Goal: Task Accomplishment & Management: Use online tool/utility

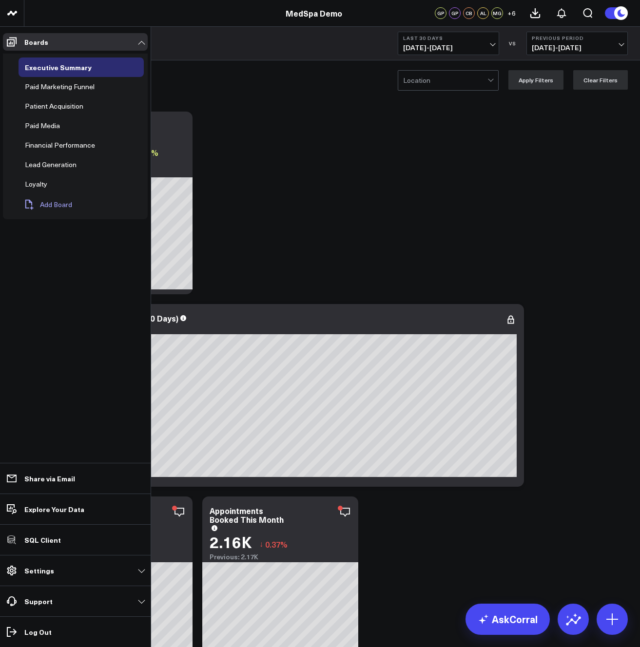
click at [47, 205] on span "Add Board" at bounding box center [56, 205] width 32 height 8
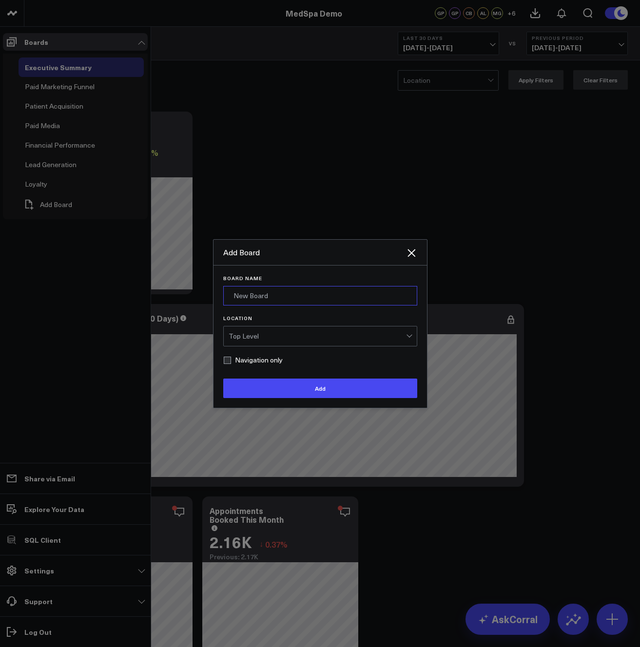
click at [293, 295] on input "Board Name" at bounding box center [320, 295] width 194 height 19
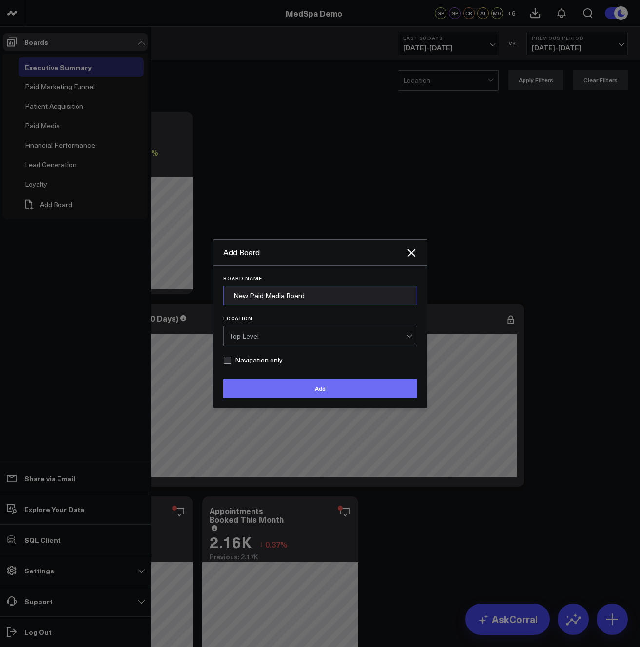
type input "New Paid Media Board"
click at [359, 385] on button "Add" at bounding box center [320, 388] width 194 height 19
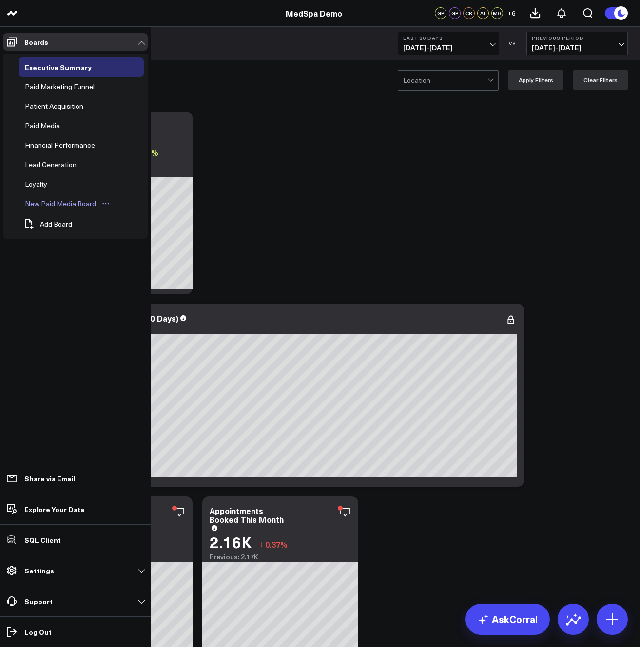
click at [103, 204] on icon "Open board menu" at bounding box center [106, 204] width 8 height 8
click at [72, 203] on div "New Paid Media Board" at bounding box center [60, 204] width 76 height 12
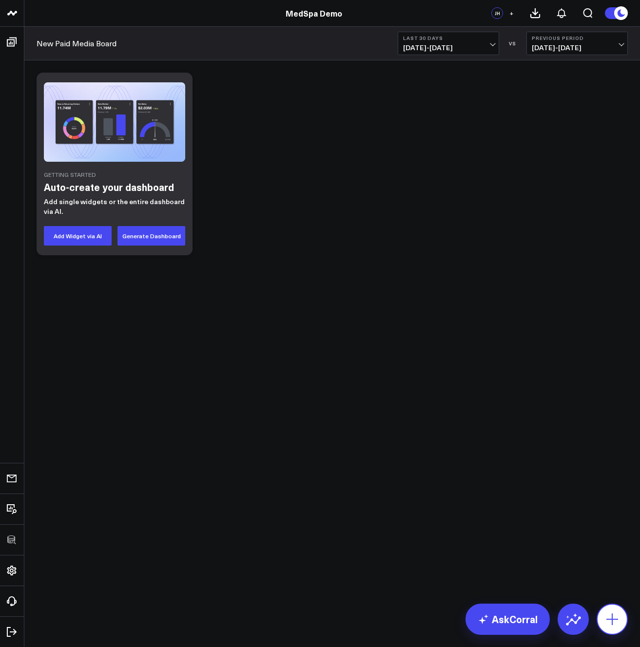
click at [617, 615] on icon at bounding box center [612, 620] width 16 height 16
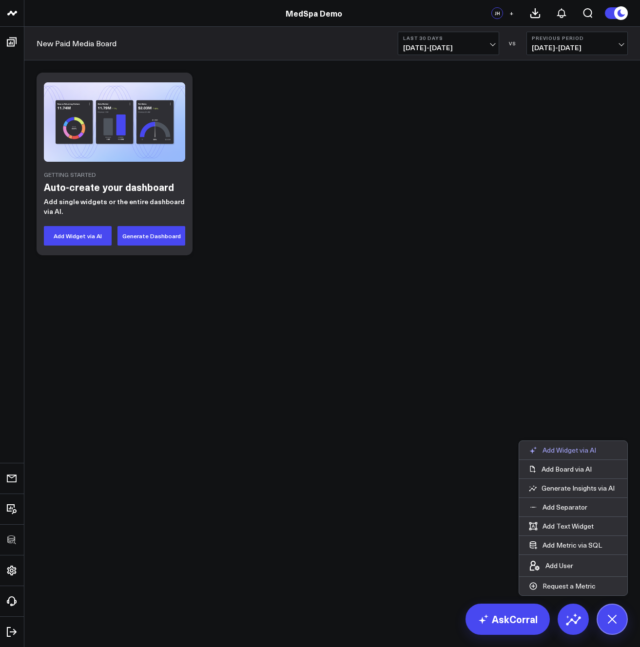
click at [558, 450] on p "Add Widget via AI" at bounding box center [569, 450] width 54 height 9
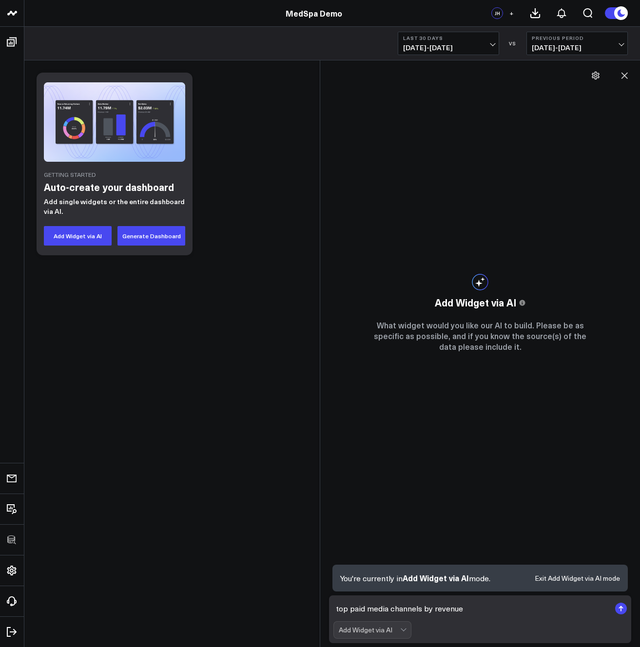
type textarea "top paid media channels by revenue"
click at [617, 609] on rect "submit" at bounding box center [621, 609] width 12 height 12
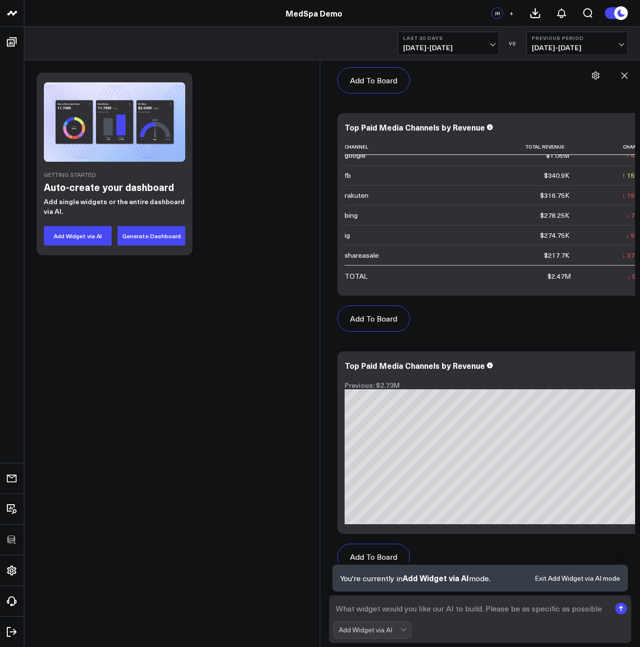
scroll to position [607, 0]
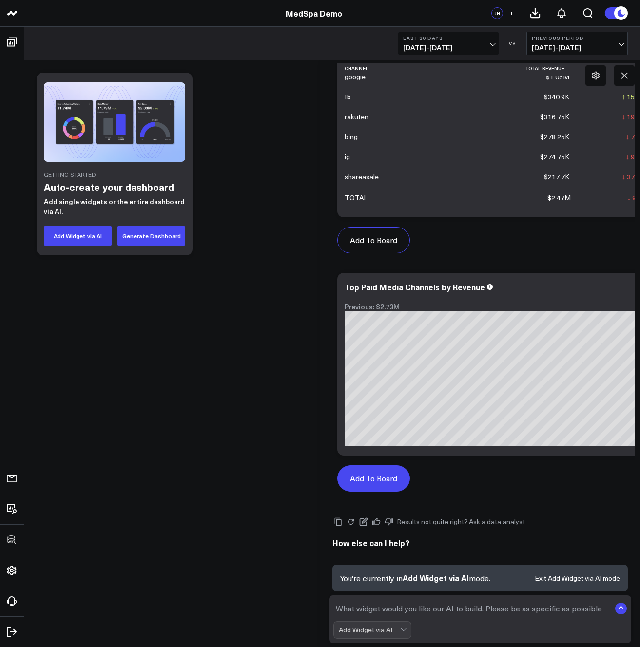
click at [363, 475] on button "Add To Board" at bounding box center [373, 478] width 73 height 26
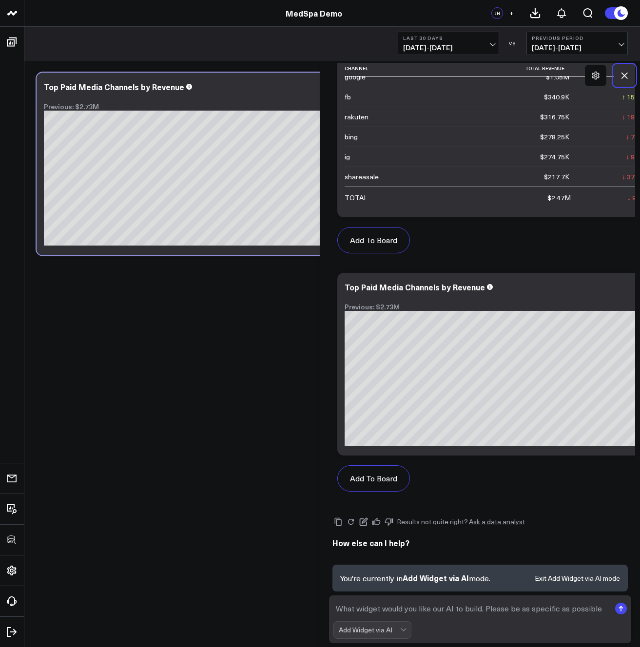
click at [624, 76] on icon at bounding box center [624, 76] width 10 height 10
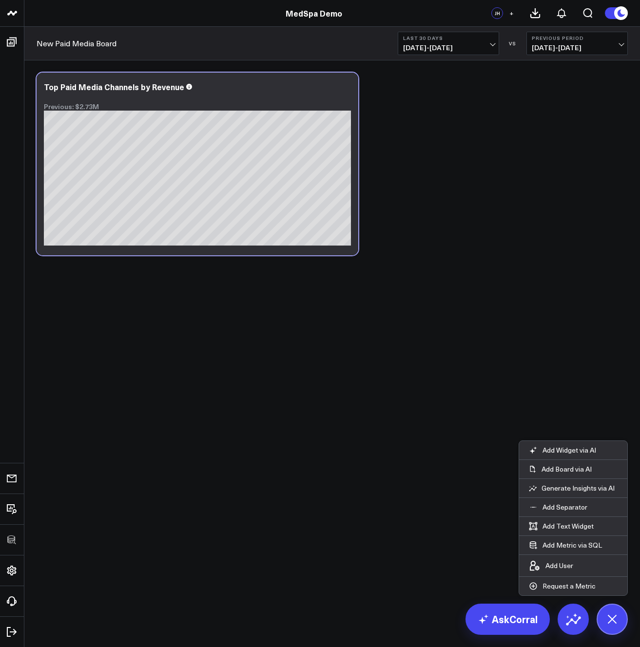
scroll to position [581, 0]
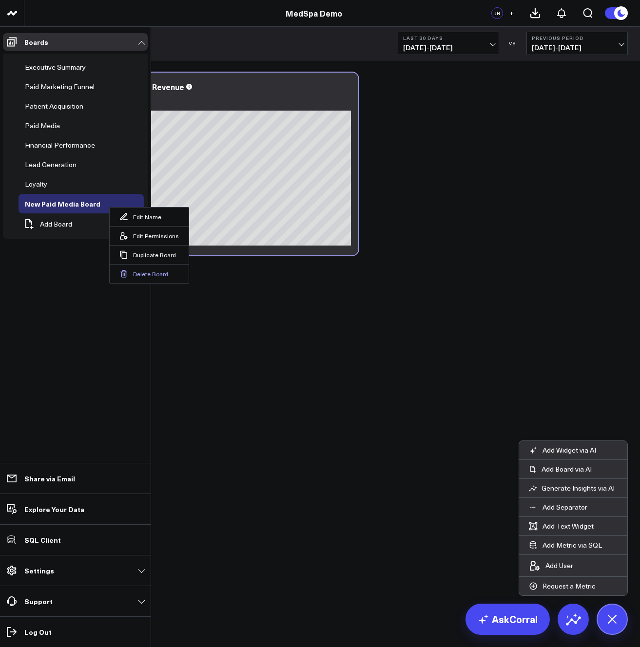
click at [149, 273] on button "Delete Board" at bounding box center [149, 273] width 79 height 19
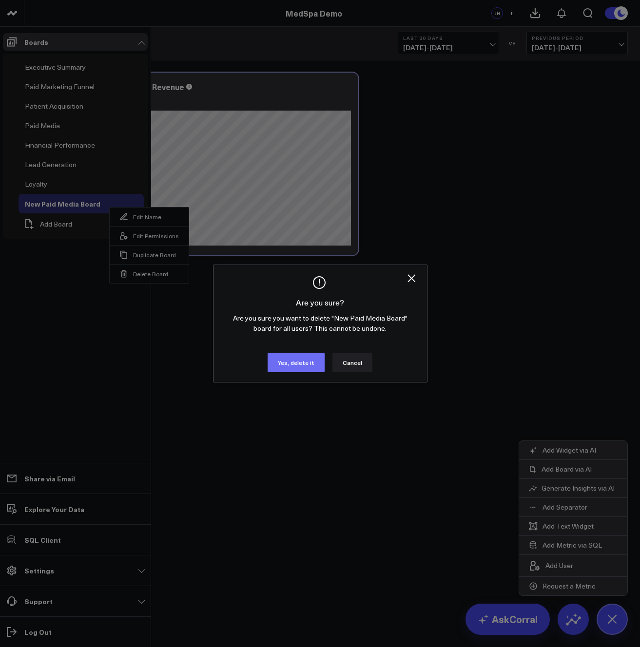
click at [300, 363] on button "Yes, delete it" at bounding box center [296, 362] width 57 height 19
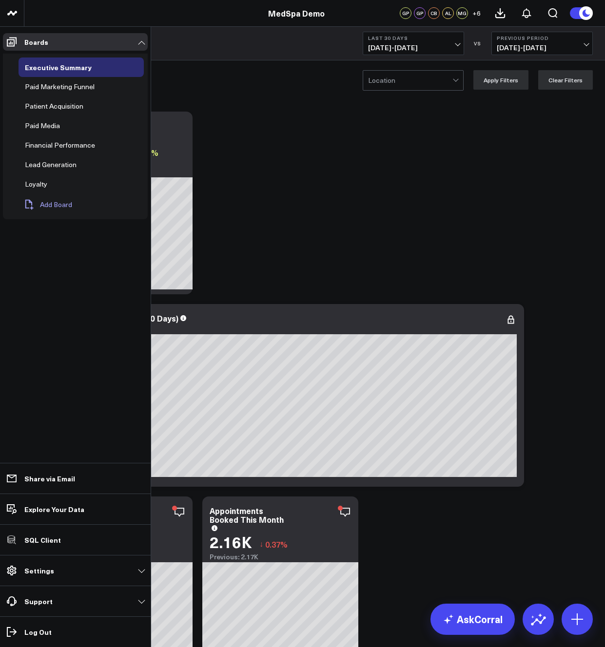
click at [59, 203] on span "Add Board" at bounding box center [56, 205] width 32 height 8
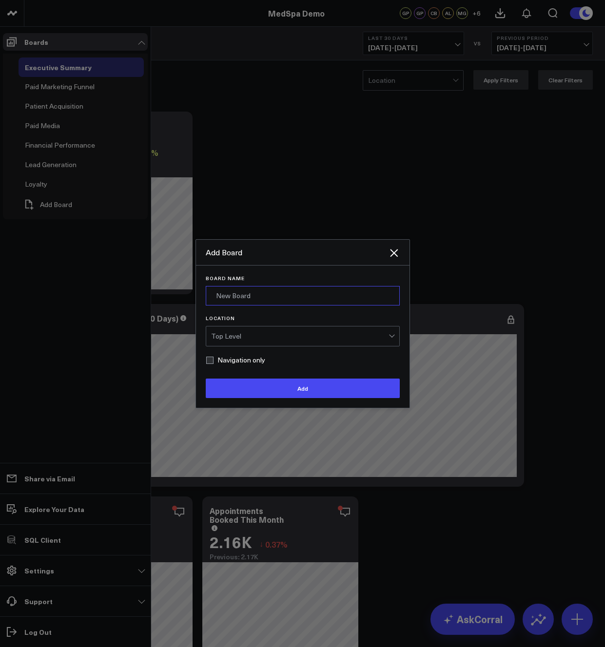
click at [269, 296] on input "Board Name" at bounding box center [303, 295] width 194 height 19
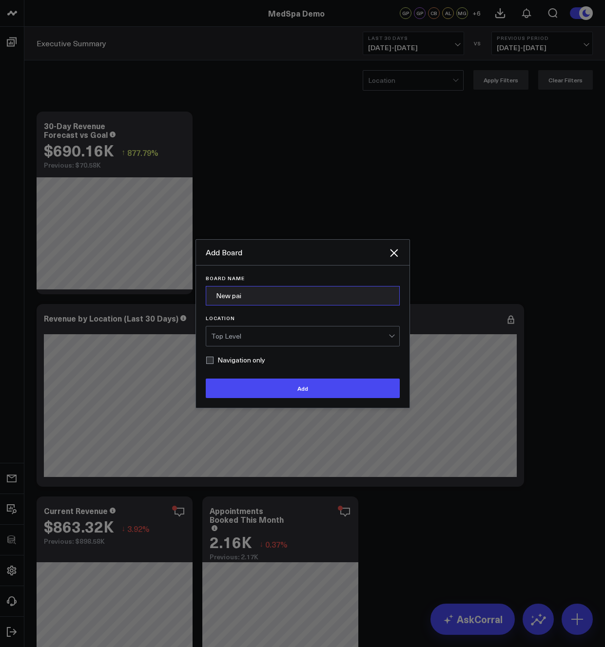
type input "New Paid Media Board"
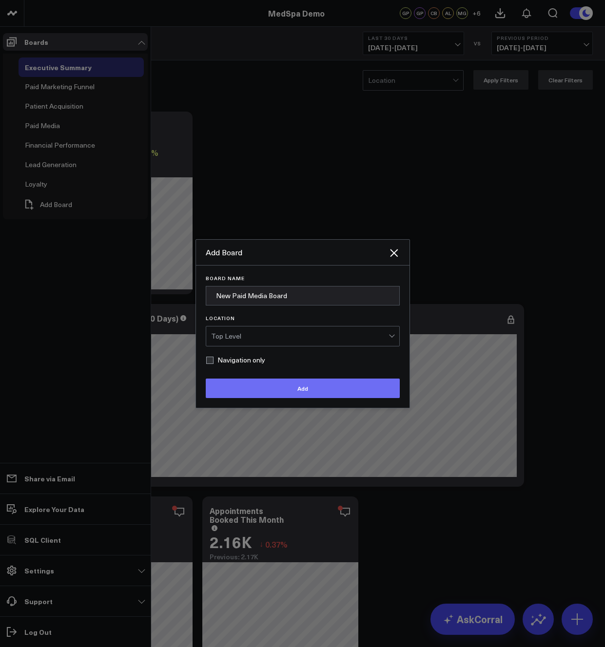
click at [292, 386] on button "Add" at bounding box center [303, 388] width 194 height 19
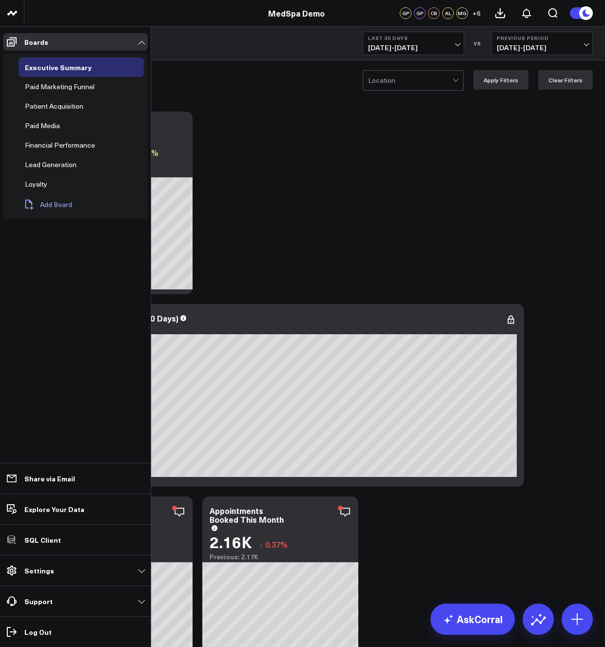
click at [57, 206] on span "Add Board" at bounding box center [56, 205] width 32 height 8
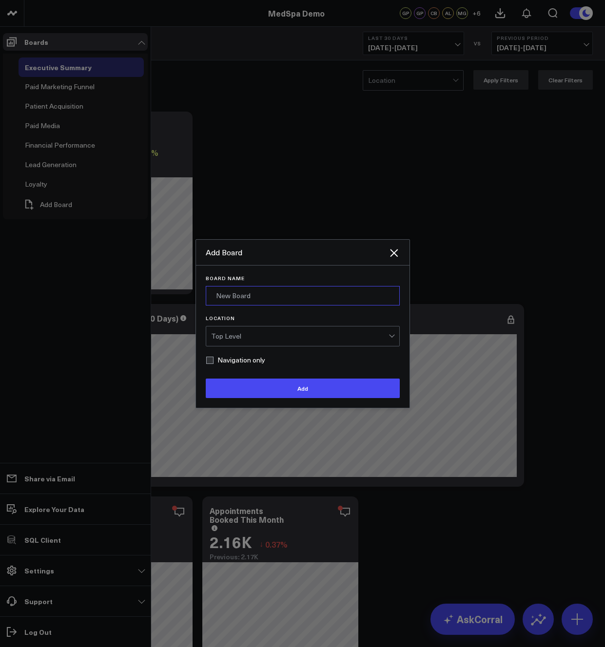
click at [237, 293] on input "Board Name" at bounding box center [303, 295] width 194 height 19
paste input "Top paid media channels by revenue"
type input "Top paid media channels by revenue"
click at [273, 298] on input "New pai" at bounding box center [303, 295] width 194 height 19
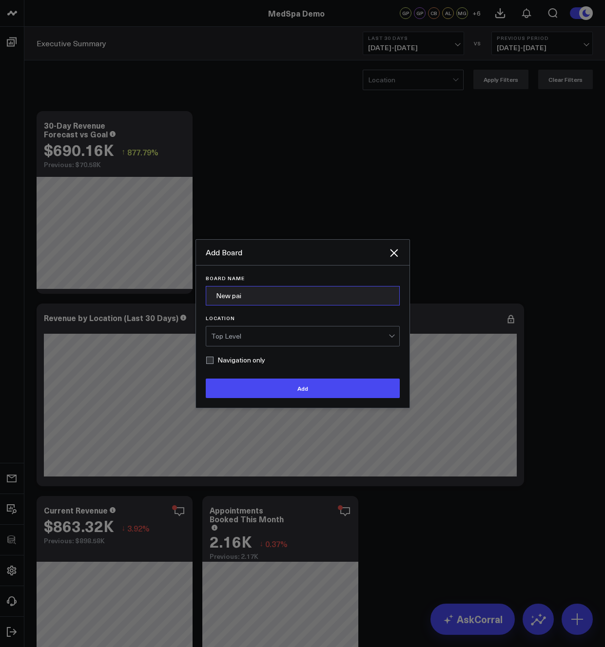
type input "New Paid Media Board"
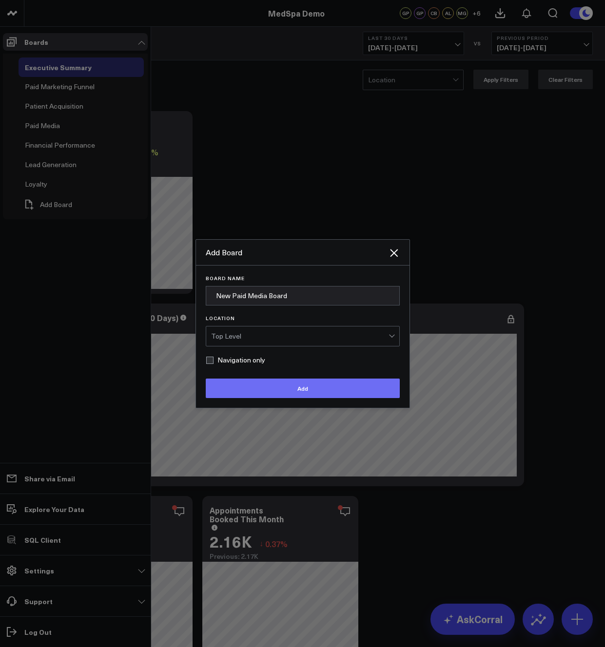
click at [284, 388] on button "Add" at bounding box center [303, 388] width 194 height 19
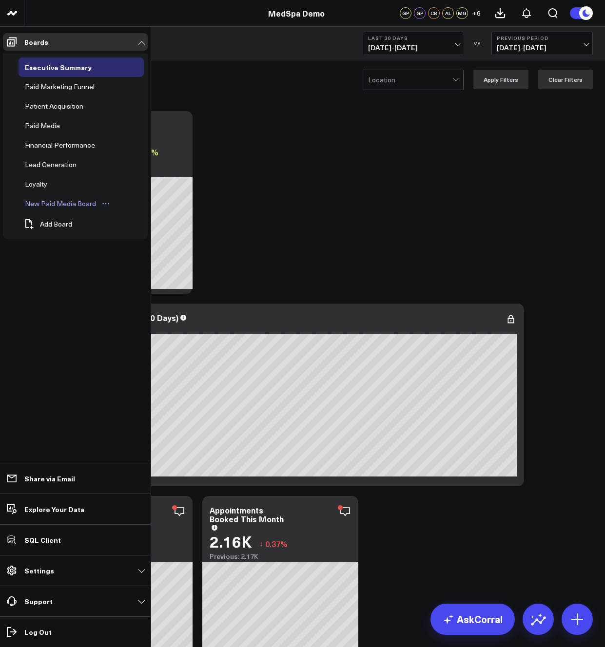
click at [47, 200] on div "New Paid Media Board" at bounding box center [60, 204] width 76 height 12
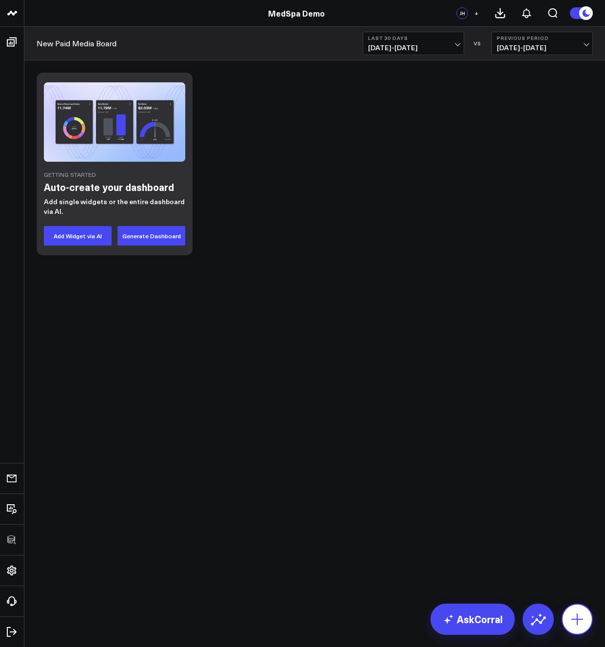
click at [578, 619] on icon at bounding box center [577, 620] width 12 height 12
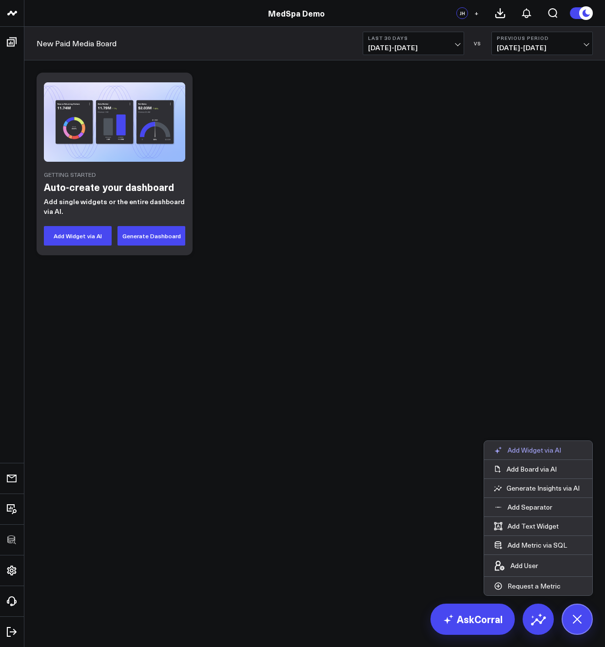
click at [548, 449] on p "Add Widget via AI" at bounding box center [534, 450] width 54 height 9
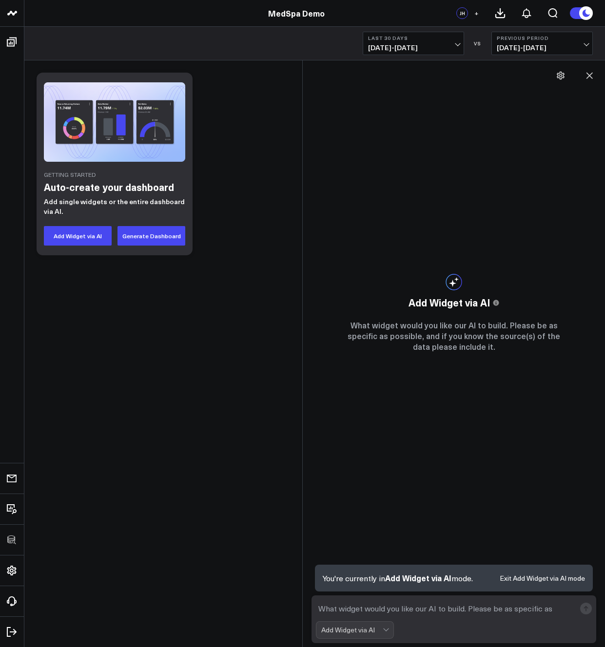
click at [429, 613] on textarea at bounding box center [445, 609] width 259 height 18
type textarea "Top paid media channels by revenue"
click at [583, 609] on rect "submit" at bounding box center [586, 609] width 12 height 12
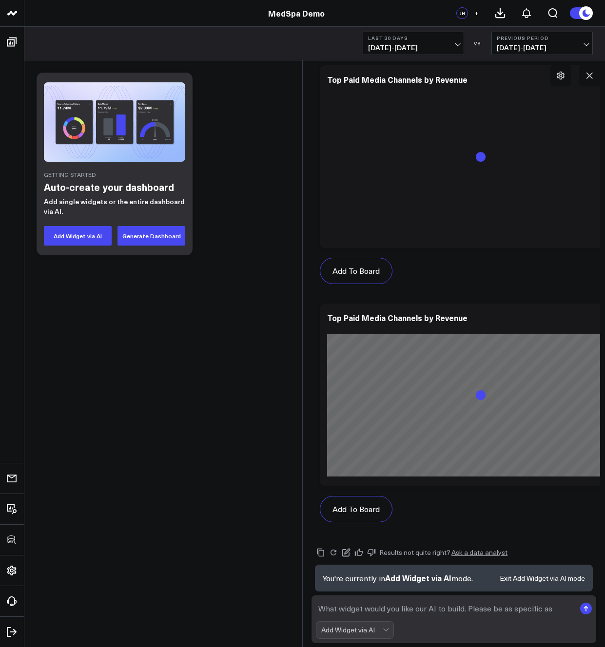
scroll to position [624, 0]
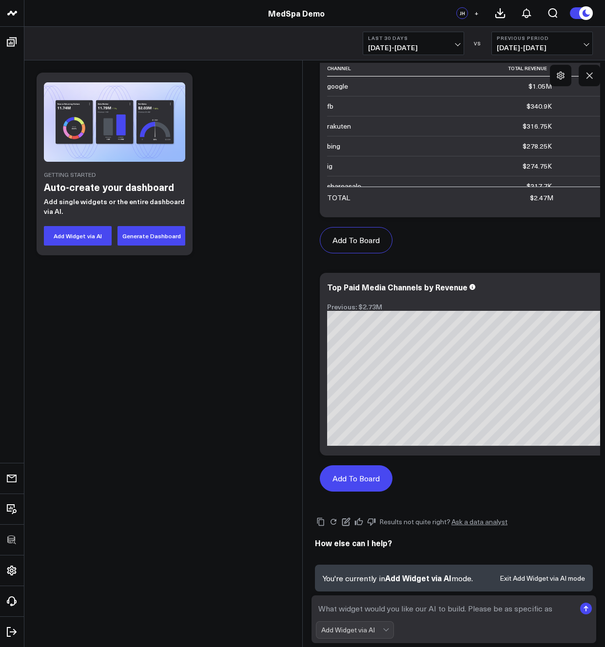
click at [354, 477] on button "Add To Board" at bounding box center [356, 478] width 73 height 26
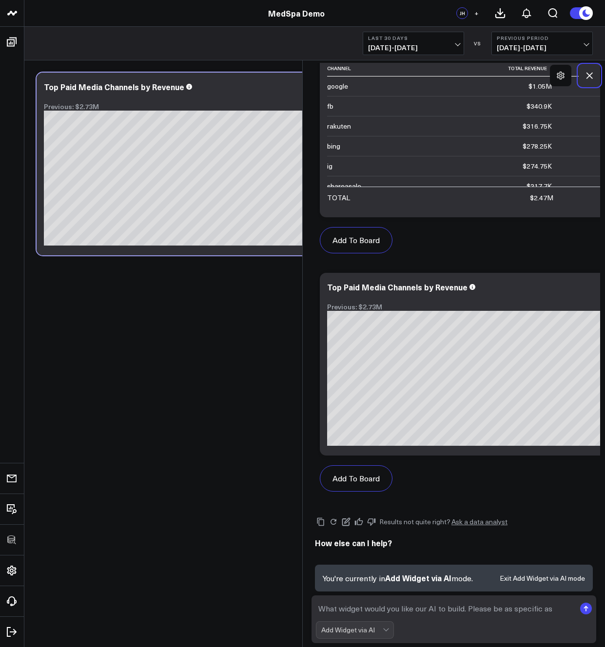
click at [586, 75] on icon at bounding box center [589, 76] width 10 height 10
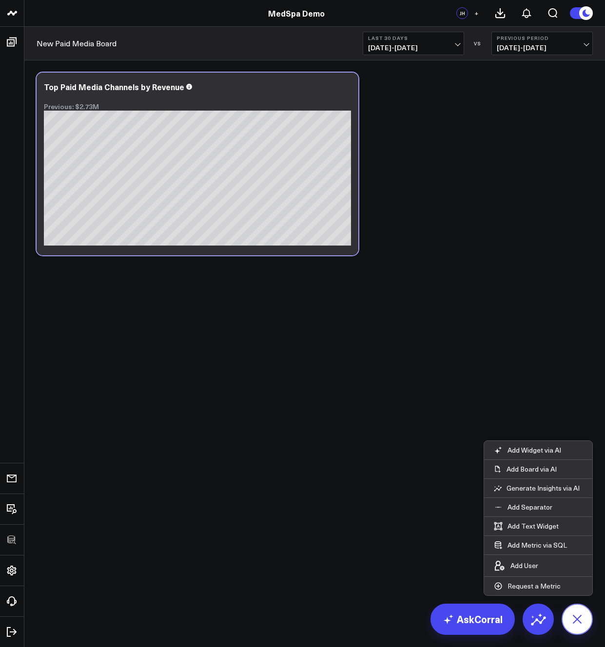
click at [576, 612] on icon at bounding box center [577, 619] width 22 height 22
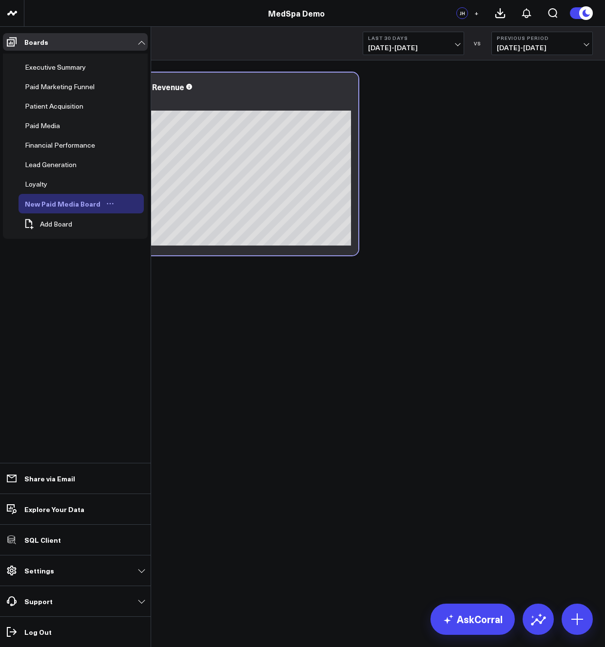
click at [106, 203] on icon "Open board menu" at bounding box center [110, 204] width 8 height 8
click at [136, 274] on button "Delete Board" at bounding box center [152, 273] width 79 height 19
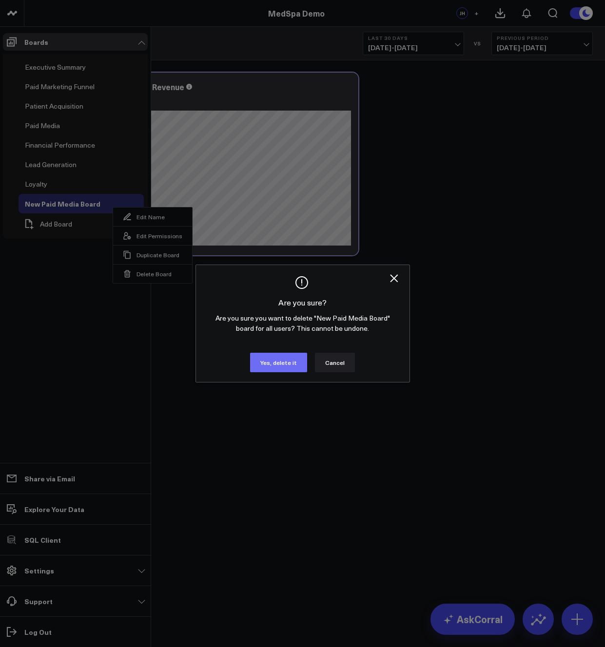
click at [279, 364] on button "Yes, delete it" at bounding box center [278, 362] width 57 height 19
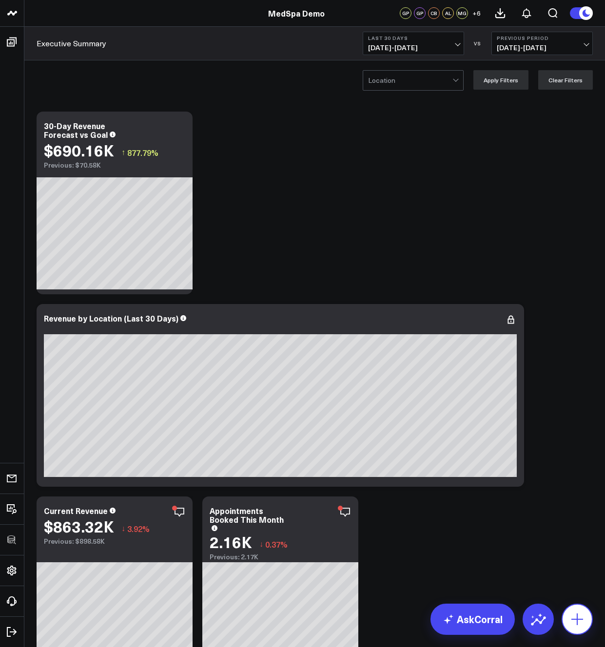
click at [580, 623] on icon at bounding box center [577, 620] width 16 height 16
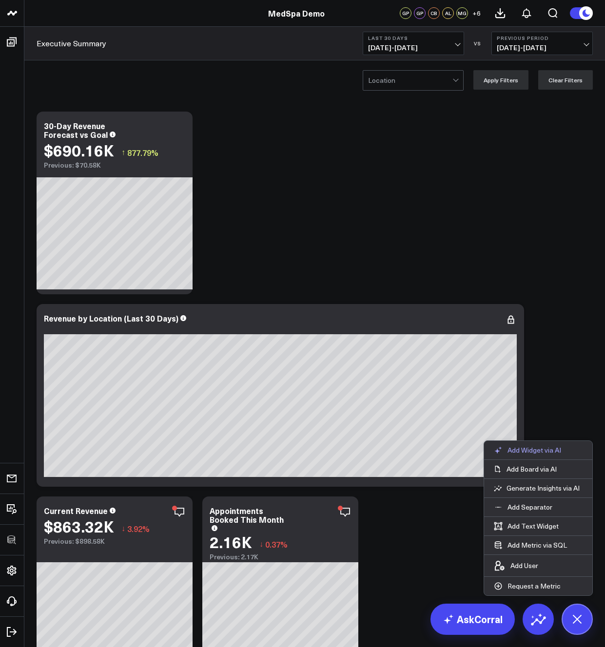
click at [540, 453] on p "Add Widget via AI" at bounding box center [534, 450] width 54 height 9
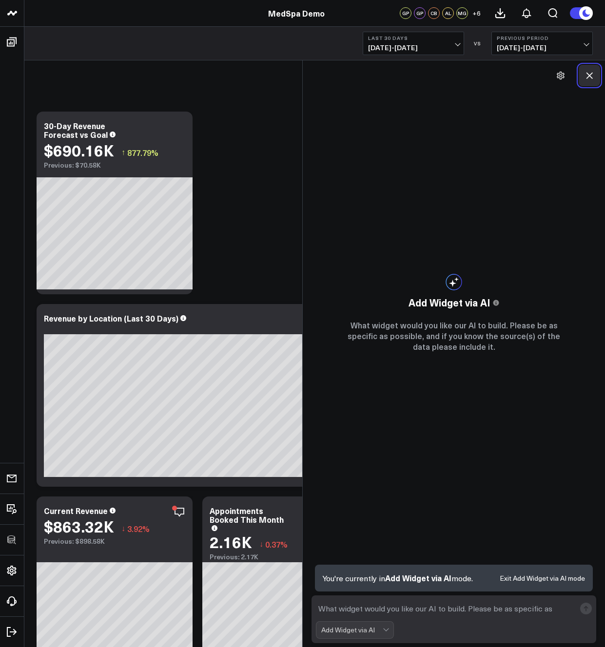
click at [592, 72] on icon at bounding box center [589, 76] width 10 height 10
